Goal: Task Accomplishment & Management: Complete application form

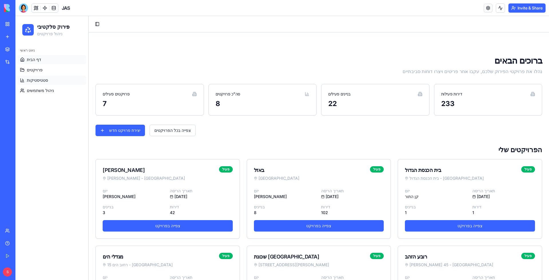
click at [50, 78] on link "סטטיסטיקות" at bounding box center [52, 80] width 68 height 9
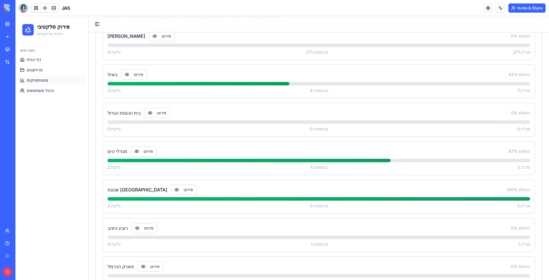
scroll to position [236, 0]
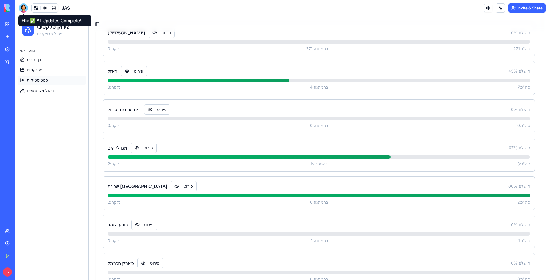
click at [25, 12] on body "BETA My Workspace New app Marketplace Integrations Recent JAS Social Media Cont…" at bounding box center [274, 140] width 549 height 280
click at [24, 10] on div at bounding box center [23, 7] width 9 height 9
click at [23, 9] on div at bounding box center [23, 7] width 9 height 9
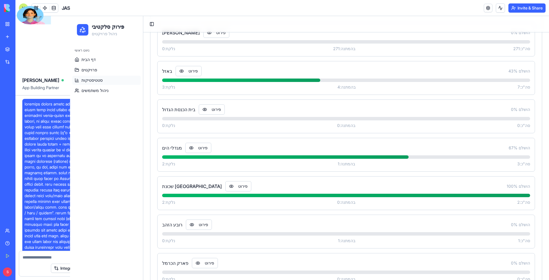
scroll to position [0, 7]
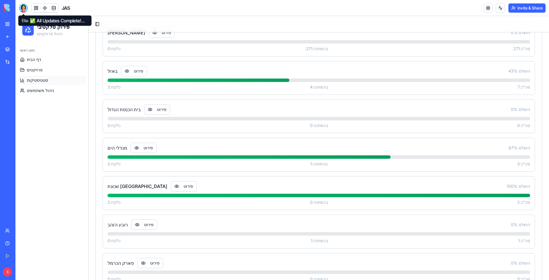
click at [22, 6] on div at bounding box center [23, 7] width 9 height 9
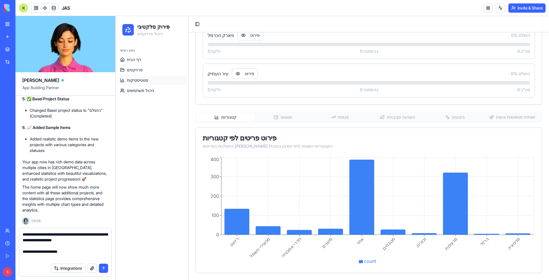
scroll to position [463, 0]
click at [460, 116] on button "ביצועים" at bounding box center [456, 116] width 58 height 9
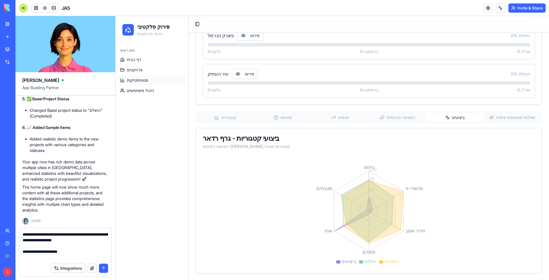
scroll to position [0, 0]
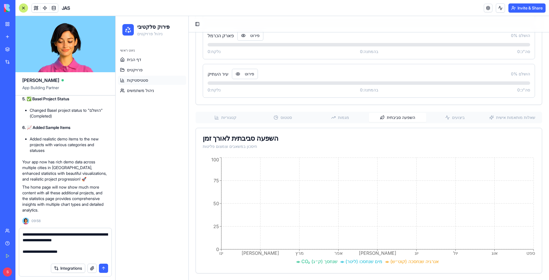
click at [399, 116] on button "השפעה סביבתית" at bounding box center [398, 117] width 58 height 9
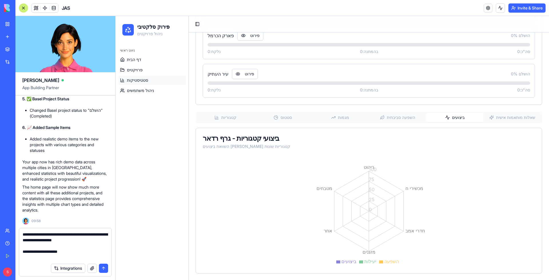
click at [453, 119] on button "ביצועים" at bounding box center [456, 117] width 58 height 9
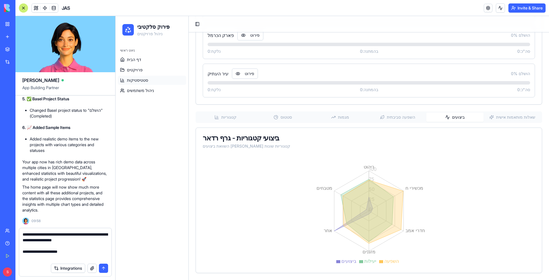
scroll to position [463, 0]
click at [79, 258] on textarea "**********" at bounding box center [66, 245] width 86 height 29
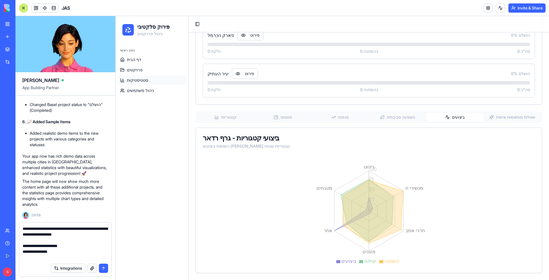
click at [229, 118] on button "קטגוריות" at bounding box center [226, 116] width 58 height 9
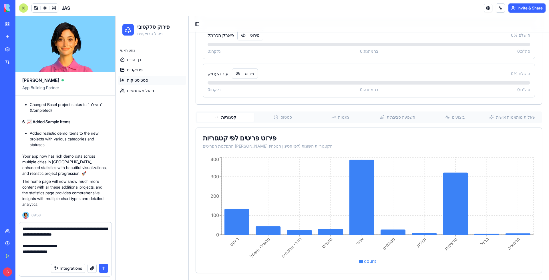
click at [269, 122] on div "קטגוריות סטטוס מגמות השפעה סביבתית ביצועים שאלות מותאמות אישית" at bounding box center [369, 116] width 347 height 11
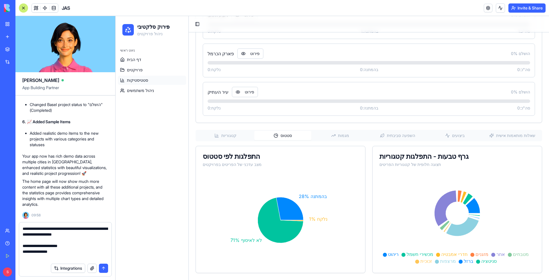
click at [337, 138] on button "מגמות" at bounding box center [341, 135] width 58 height 9
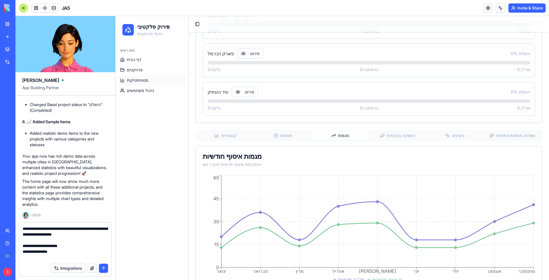
click at [387, 135] on button "השפעה סביבתית" at bounding box center [398, 135] width 58 height 9
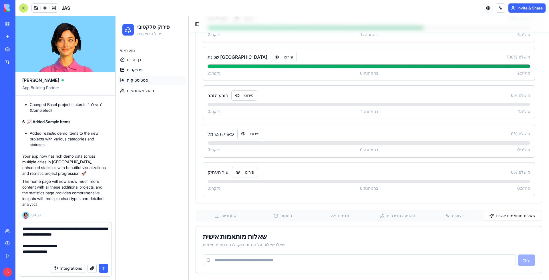
scroll to position [365, 0]
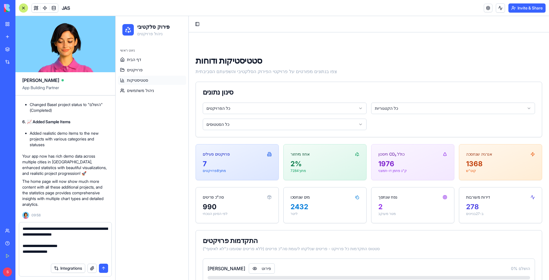
scroll to position [0, 0]
click at [137, 70] on span "פרויקטים" at bounding box center [135, 70] width 16 height 6
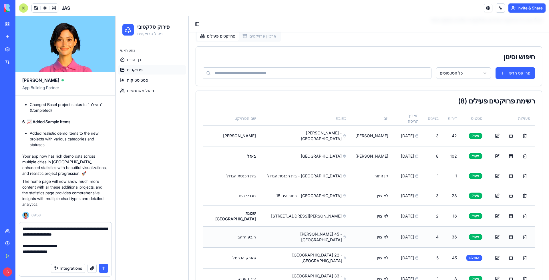
scroll to position [50, 0]
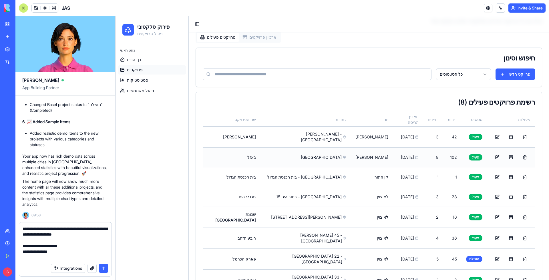
click at [424, 156] on td "8" at bounding box center [434, 157] width 20 height 20
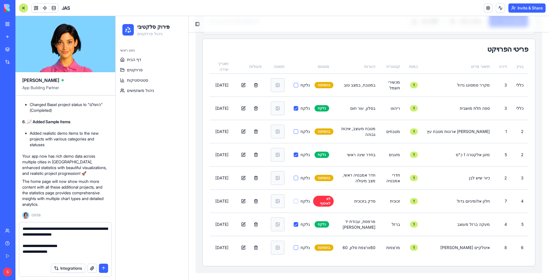
scroll to position [241, 0]
click at [72, 255] on textarea "**********" at bounding box center [66, 242] width 86 height 34
type textarea "**********"
click at [152, 80] on link "סטטיסטיקות" at bounding box center [152, 80] width 68 height 9
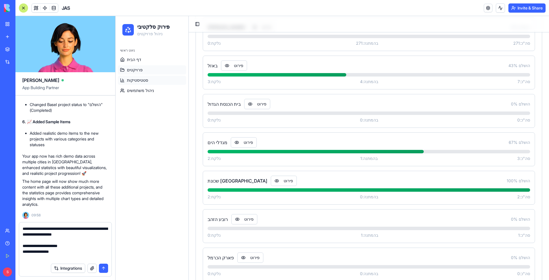
click at [153, 74] on link "פרויקטים" at bounding box center [152, 69] width 68 height 9
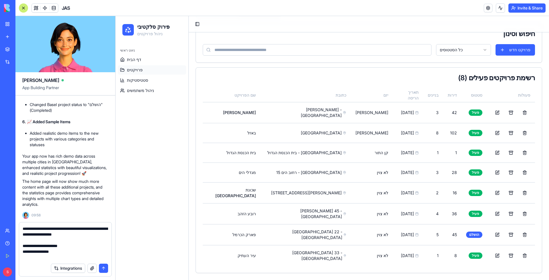
click at [153, 69] on link "פרויקטים" at bounding box center [152, 69] width 68 height 9
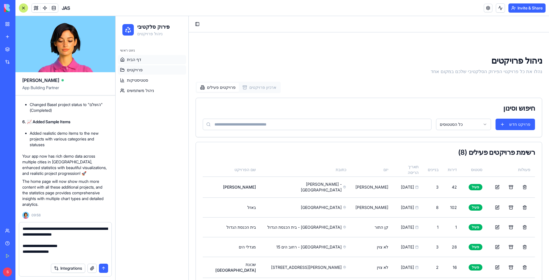
click at [157, 57] on link "דף הבית" at bounding box center [152, 59] width 68 height 9
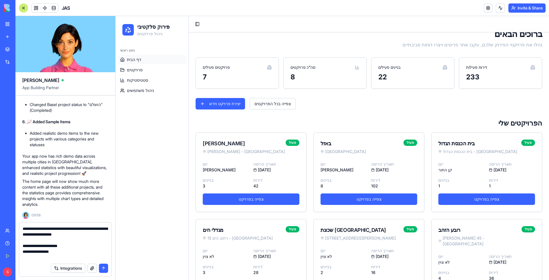
scroll to position [26, 0]
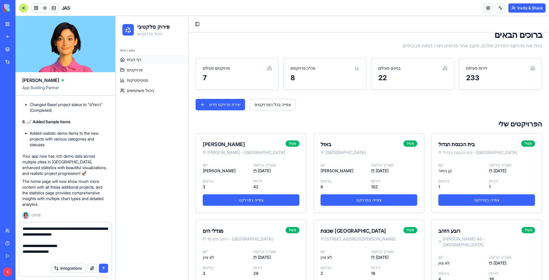
click at [104, 267] on button "submit" at bounding box center [103, 267] width 9 height 9
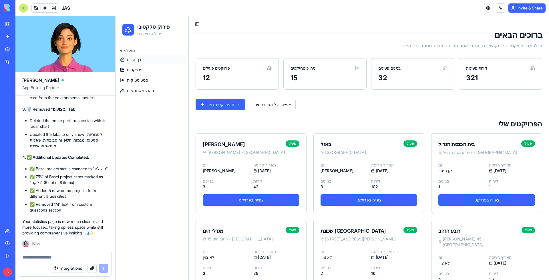
scroll to position [31824, 0]
click at [139, 82] on span "סטטיסטיקות" at bounding box center [137, 80] width 21 height 6
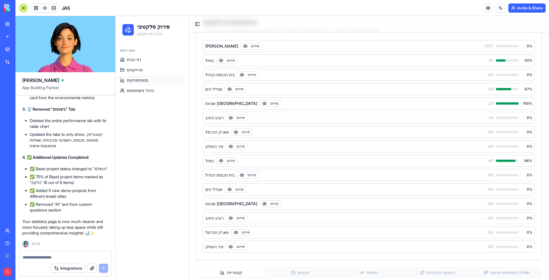
scroll to position [217, 0]
click at [78, 254] on div at bounding box center [65, 255] width 92 height 9
click at [75, 256] on textarea at bounding box center [66, 257] width 86 height 6
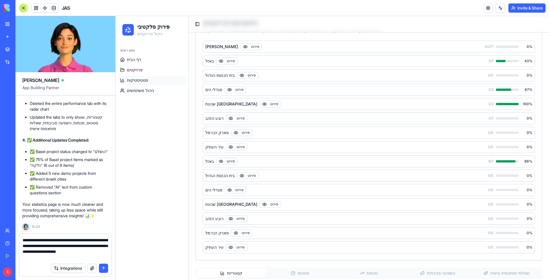
type textarea "**********"
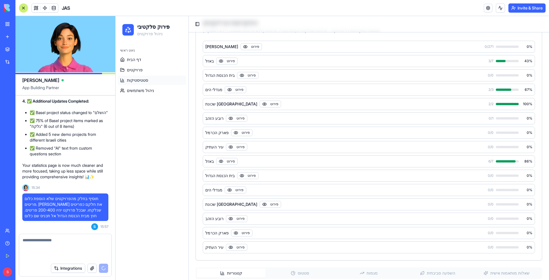
scroll to position [31997, 0]
